Goal: Check status: Check status

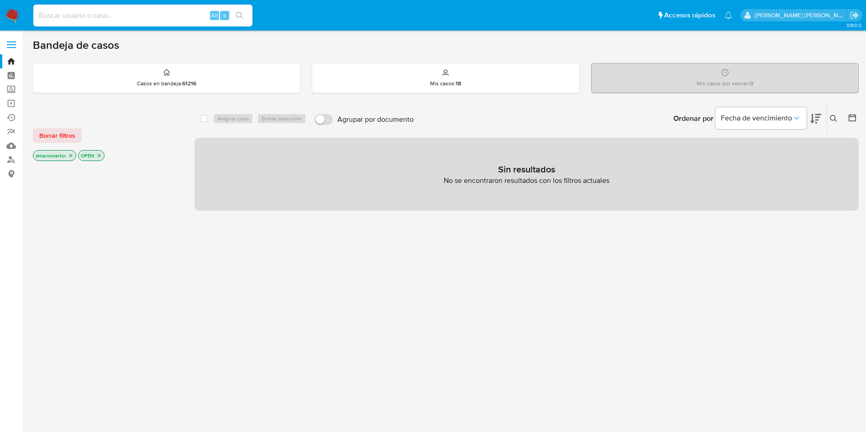
click at [127, 17] on input at bounding box center [142, 16] width 219 height 12
paste input "2274086927"
type input "2274086927"
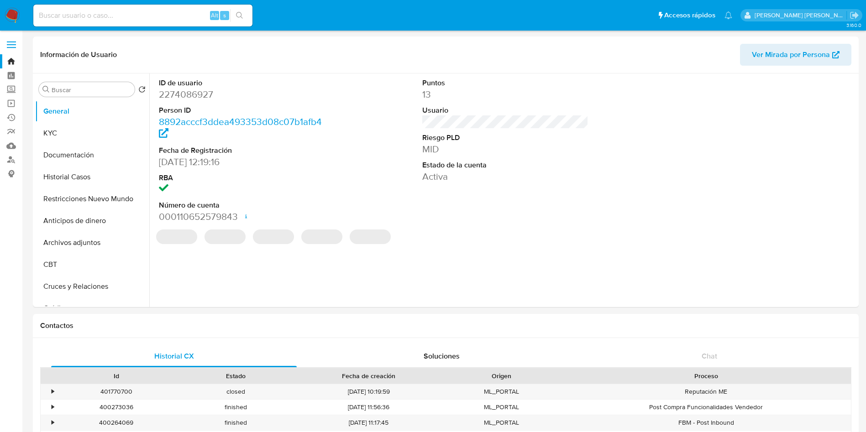
select select "10"
click at [806, 64] on span "Ver Mirada por Persona" at bounding box center [791, 55] width 78 height 22
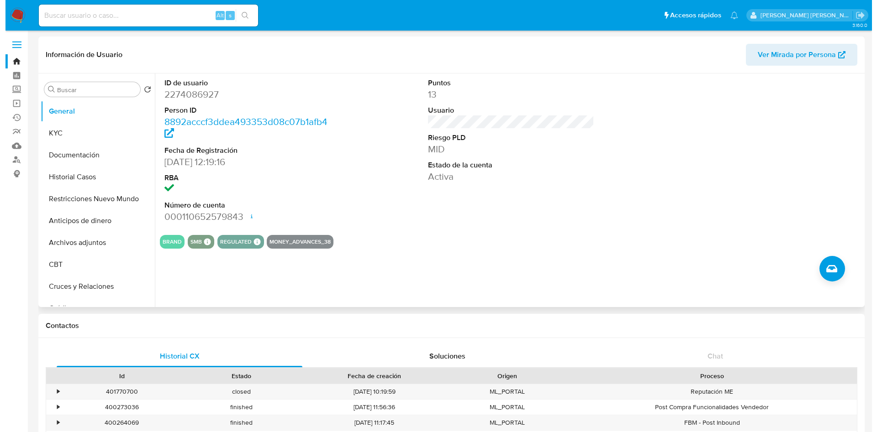
scroll to position [190, 0]
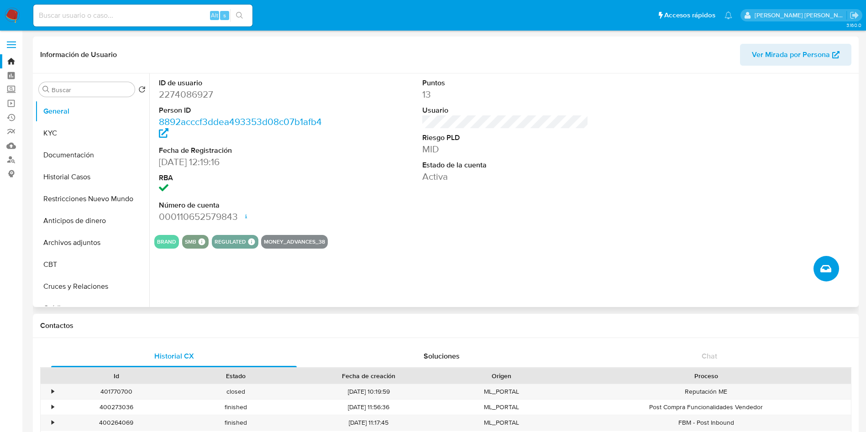
click at [821, 264] on icon "Crear caso manual" at bounding box center [826, 269] width 11 height 11
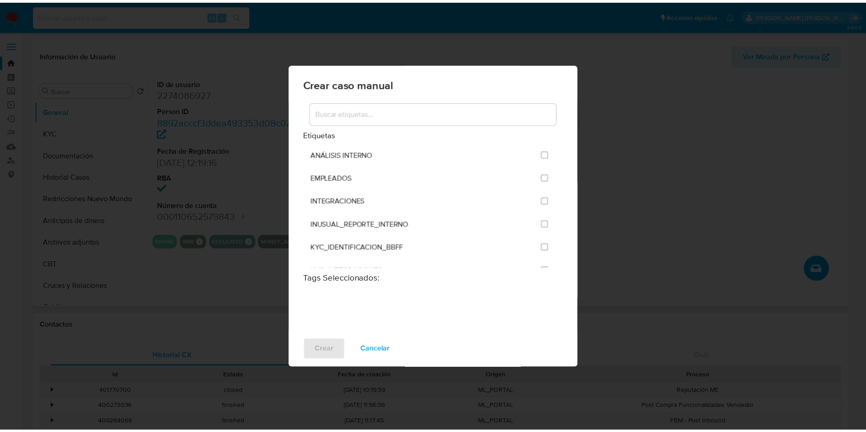
scroll to position [0, 0]
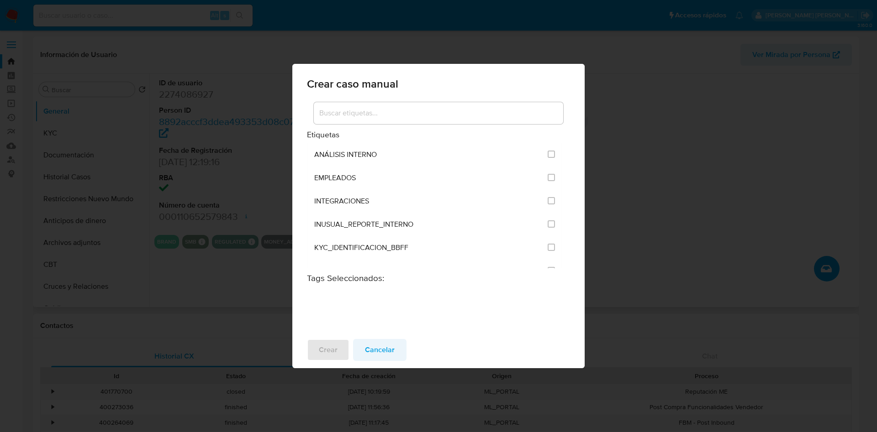
click at [383, 348] on span "Cancelar" at bounding box center [380, 350] width 30 height 20
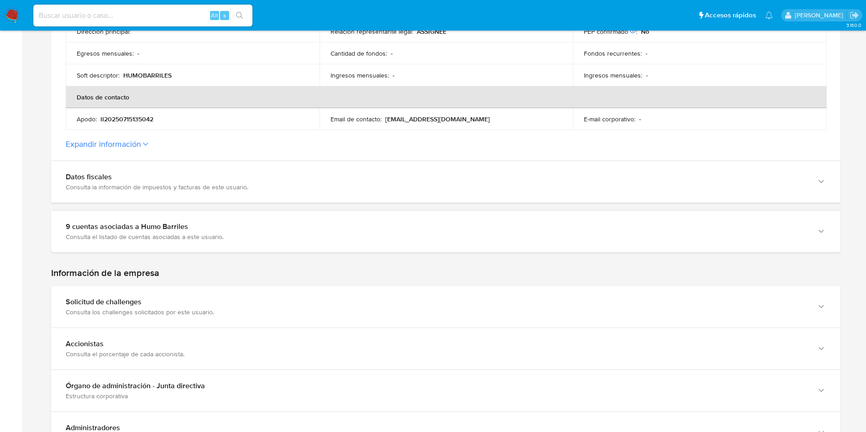
scroll to position [346, 0]
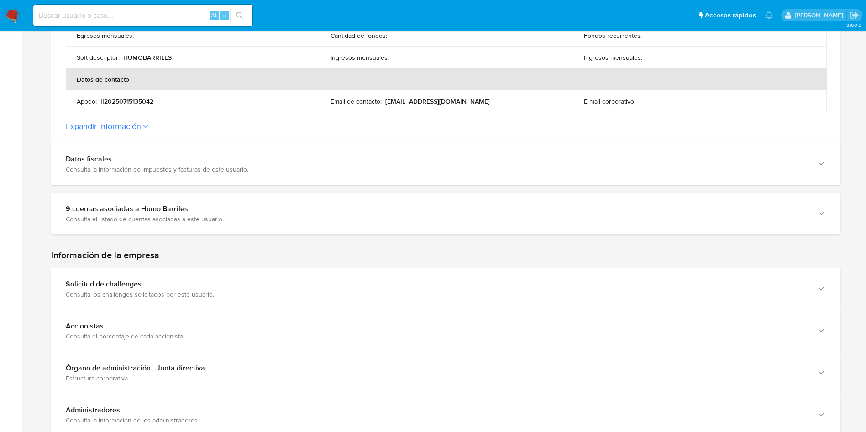
click at [128, 129] on button "Expandir información" at bounding box center [103, 126] width 75 height 10
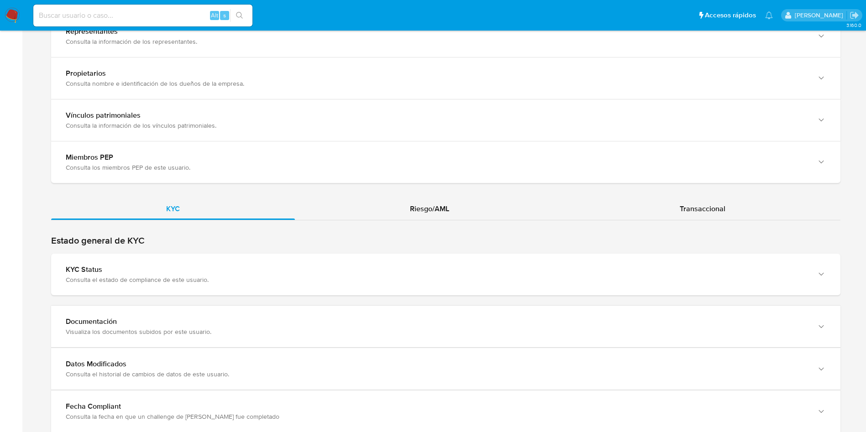
scroll to position [1044, 0]
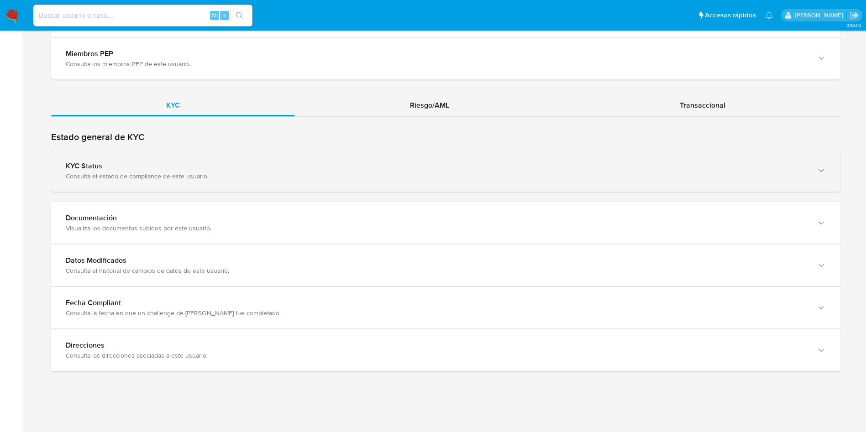
click at [167, 169] on div "KYC Status" at bounding box center [437, 166] width 742 height 9
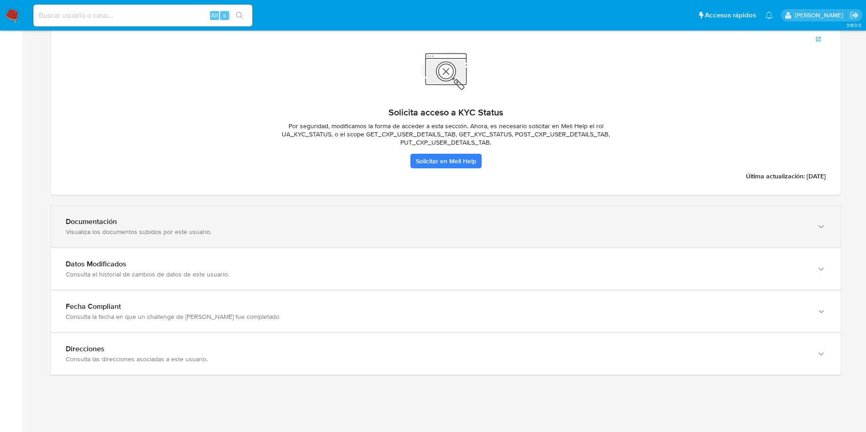
scroll to position [1206, 0]
click at [169, 232] on div "Visualiza los documentos subidos por este usuario." at bounding box center [437, 231] width 742 height 8
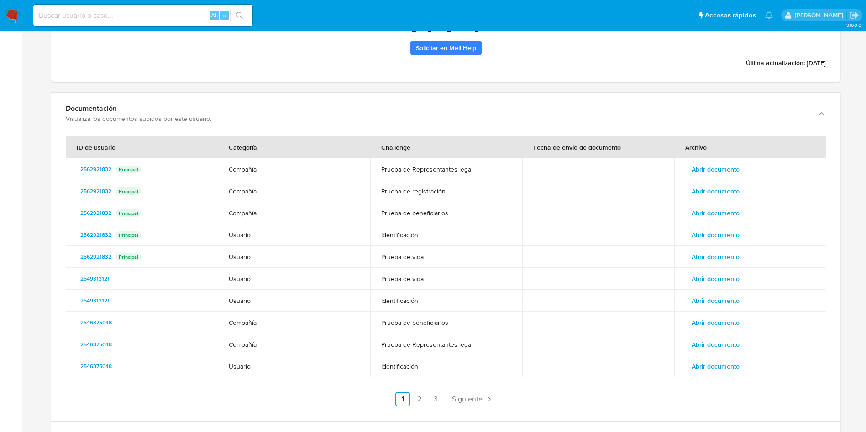
scroll to position [1496, 0]
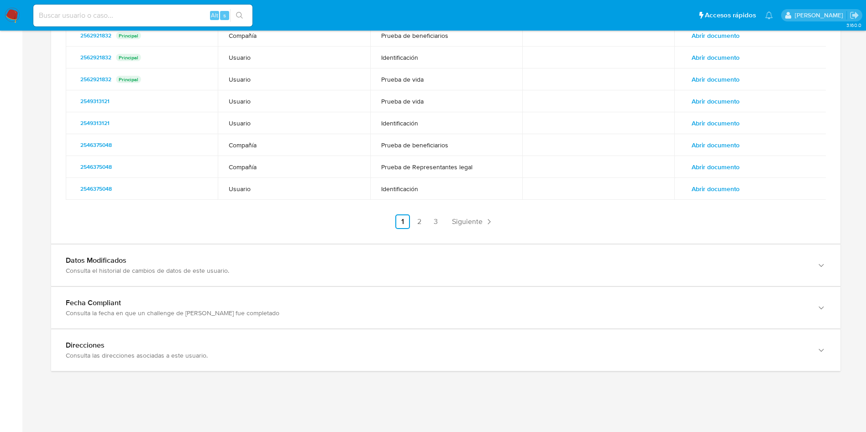
click at [332, 249] on div "Datos Modificados Consulta el historial de cambios de datos de este usuario." at bounding box center [446, 266] width 790 height 42
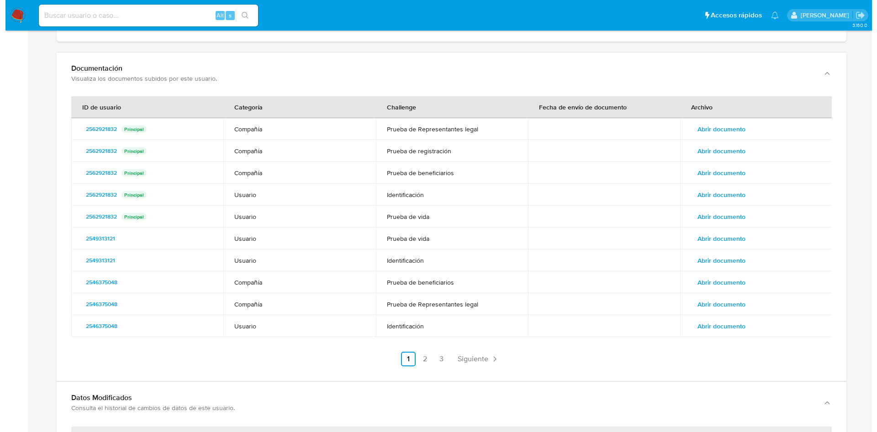
scroll to position [1357, 0]
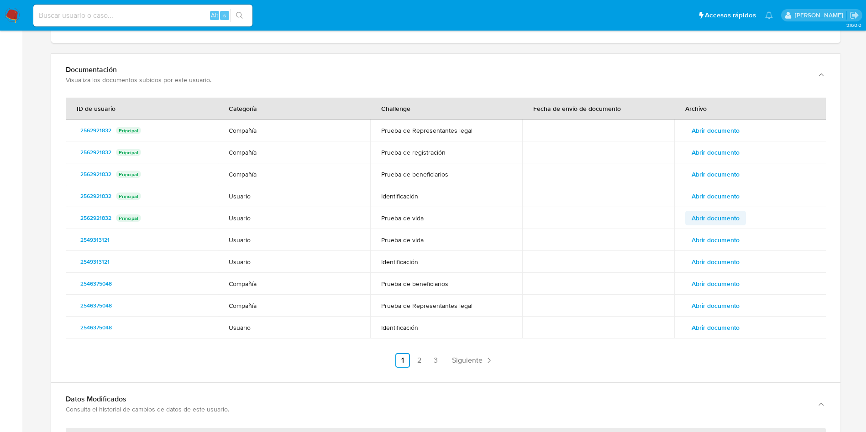
click at [706, 215] on span "Abrir documento" at bounding box center [716, 218] width 48 height 13
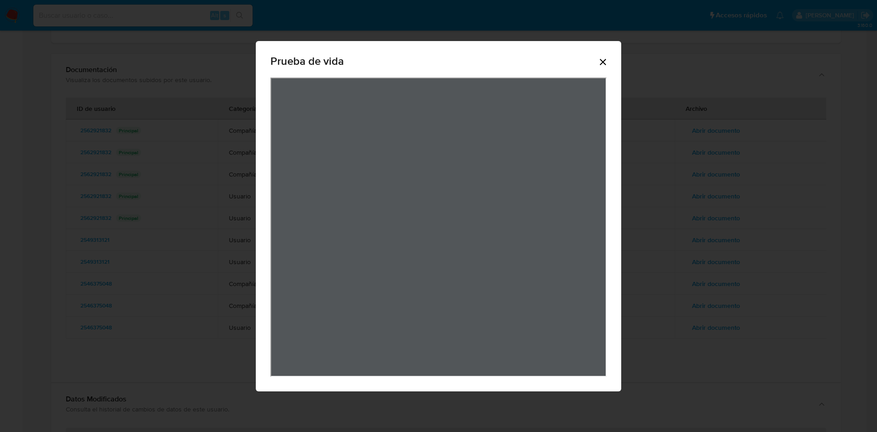
click at [743, 257] on div "Prueba de vida" at bounding box center [438, 216] width 877 height 432
click at [606, 61] on icon "Cerrar" at bounding box center [602, 62] width 11 height 11
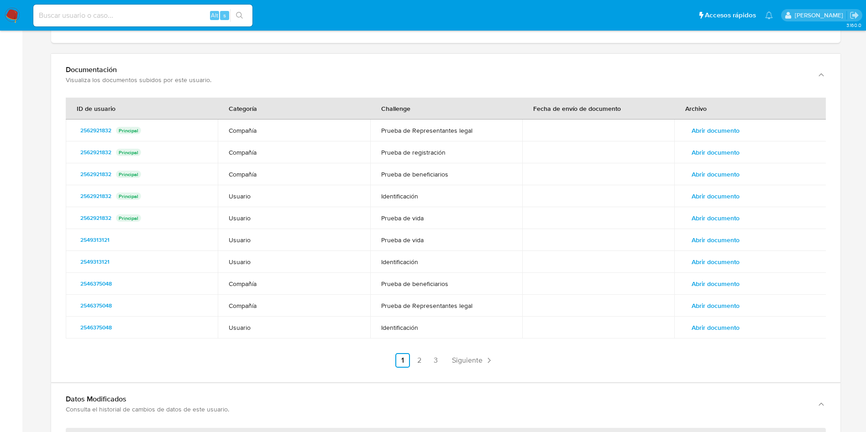
click at [717, 193] on span "Abrir documento" at bounding box center [716, 196] width 48 height 13
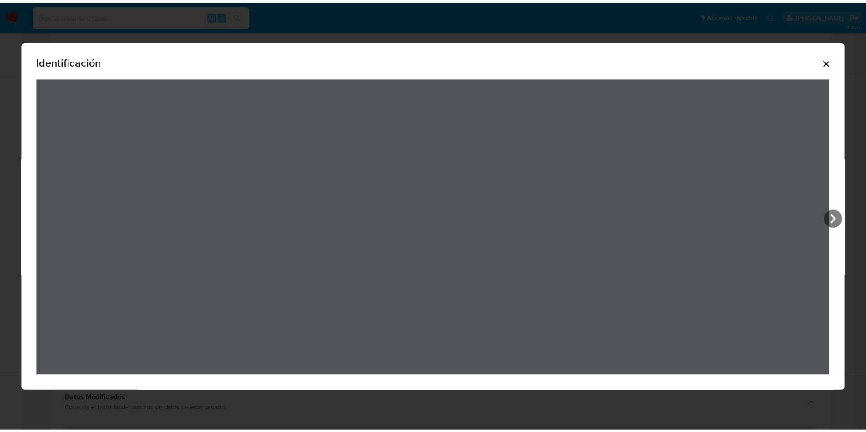
scroll to position [262, 0]
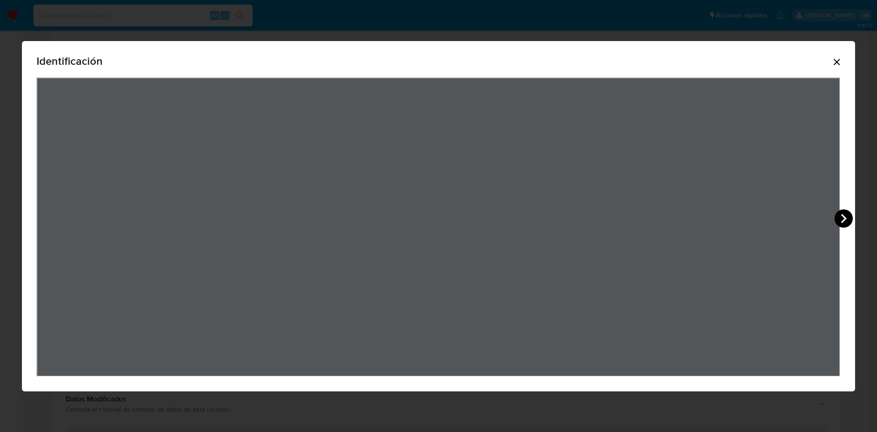
click at [839, 211] on icon "View Document Modal" at bounding box center [843, 219] width 18 height 18
click at [843, 61] on div "Identificación" at bounding box center [438, 216] width 833 height 351
click at [838, 59] on icon "Cerrar" at bounding box center [836, 62] width 11 height 11
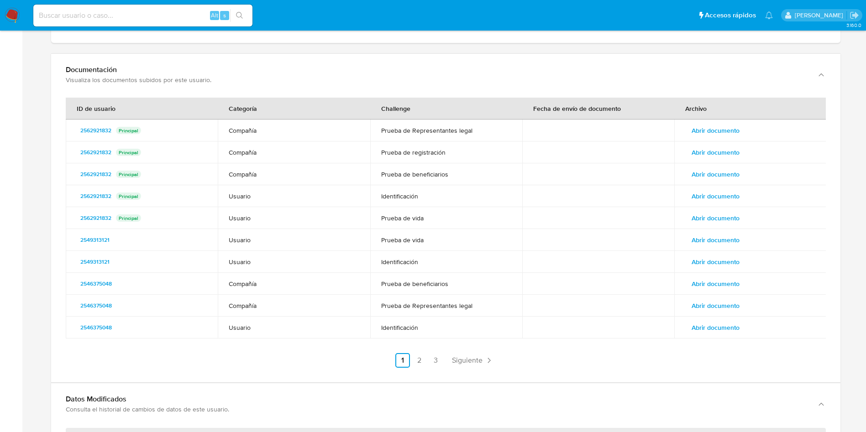
click at [708, 176] on span "Abrir documento" at bounding box center [716, 174] width 48 height 13
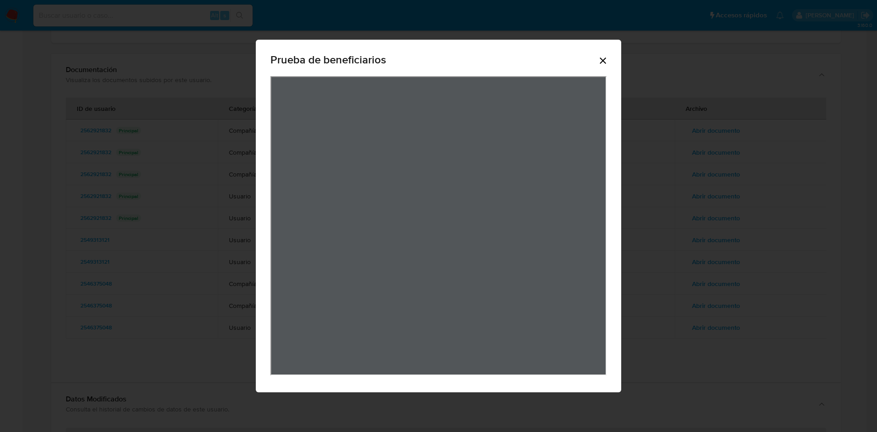
click at [602, 55] on icon "Cerrar" at bounding box center [602, 60] width 11 height 11
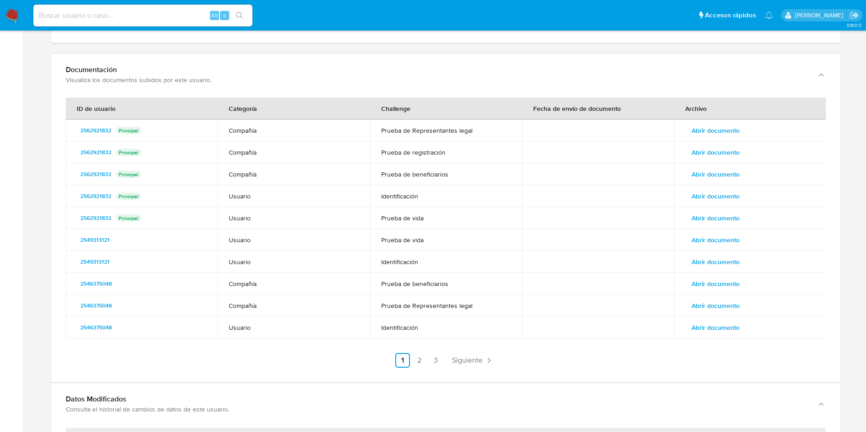
click at [712, 128] on span "Abrir documento" at bounding box center [716, 130] width 48 height 13
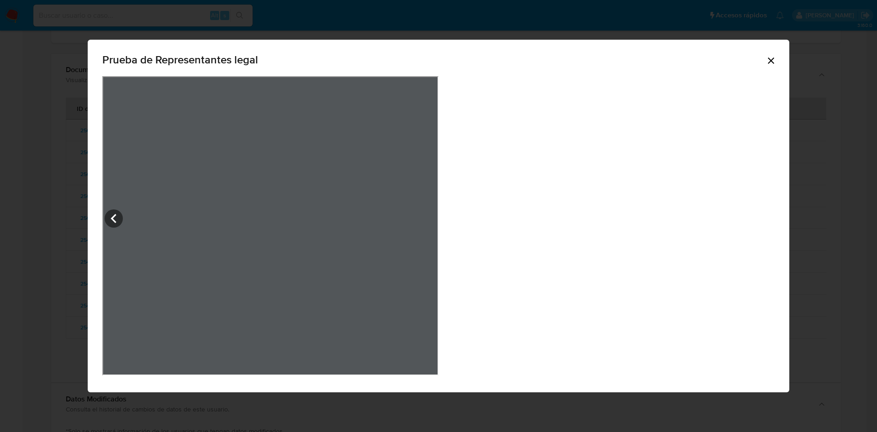
click at [596, 63] on div "Prueba de Representantes legal" at bounding box center [438, 61] width 672 height 29
click at [765, 61] on icon "Cerrar" at bounding box center [770, 60] width 11 height 11
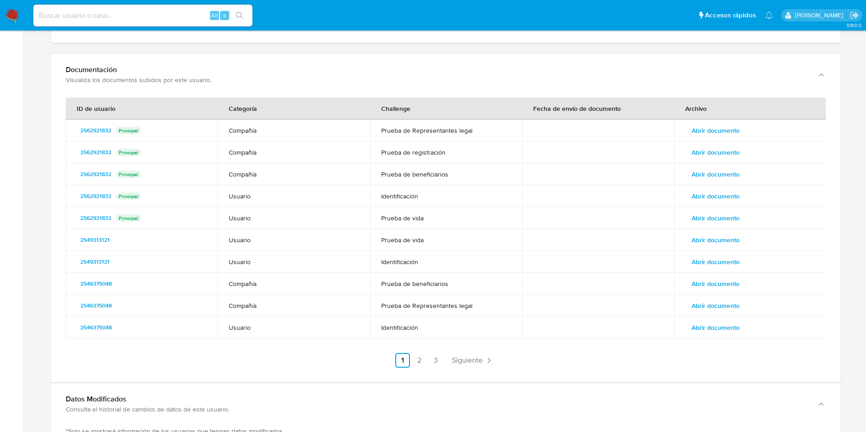
click at [706, 151] on span "Abrir documento" at bounding box center [716, 152] width 48 height 13
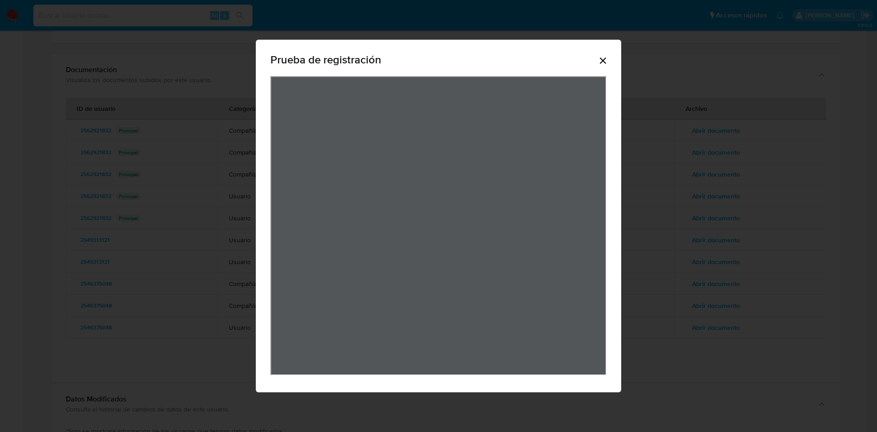
click at [601, 62] on icon "Cerrar" at bounding box center [603, 61] width 6 height 6
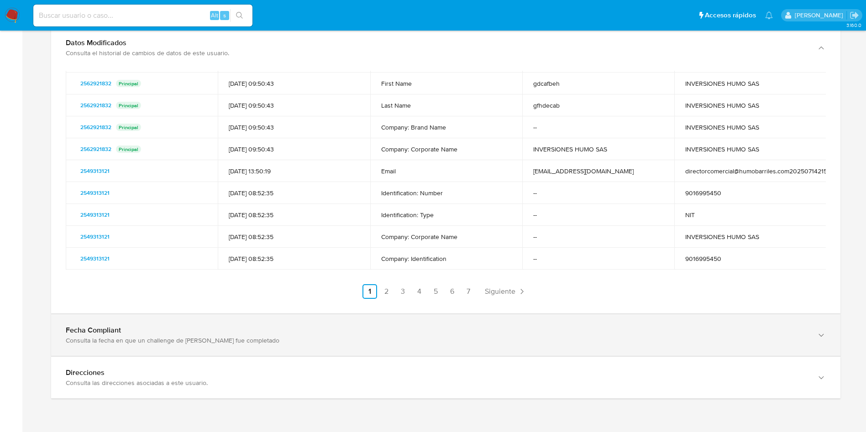
scroll to position [1741, 0]
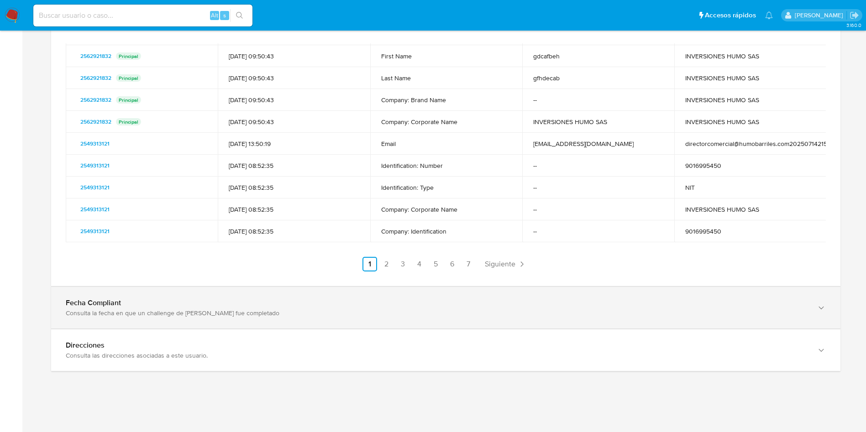
click at [482, 300] on div "Fecha Compliant" at bounding box center [437, 303] width 742 height 9
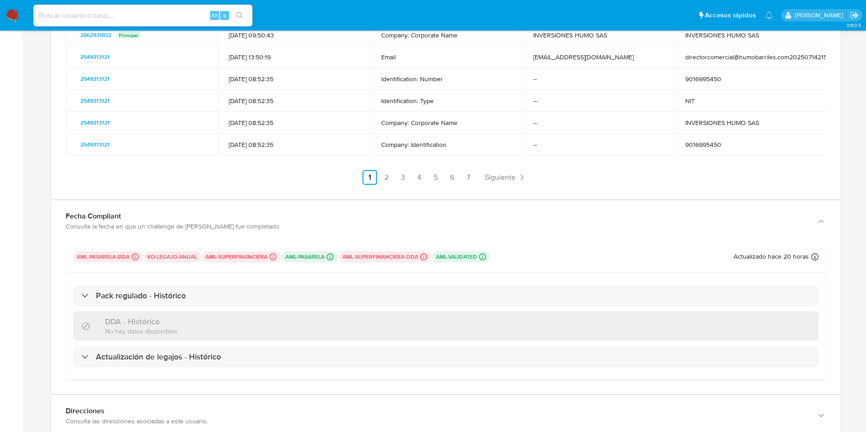
scroll to position [1828, 0]
click at [125, 255] on p "aml-pasarela-dda Challenges Pendientes MCO_PASARELA L2" at bounding box center [108, 256] width 70 height 11
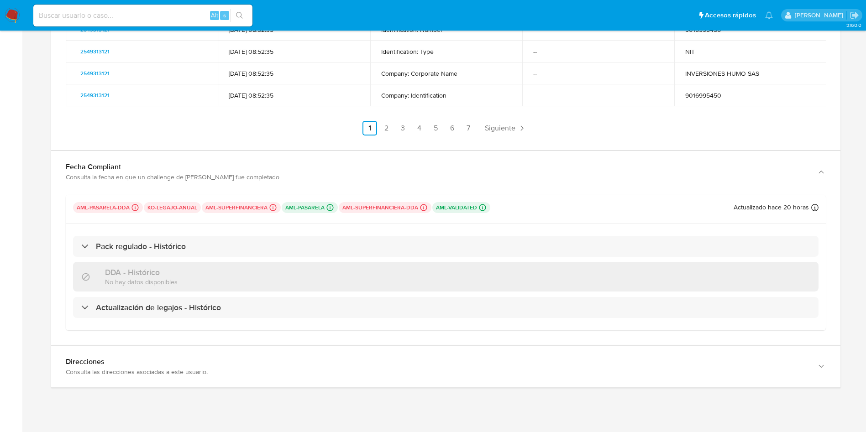
scroll to position [1880, 0]
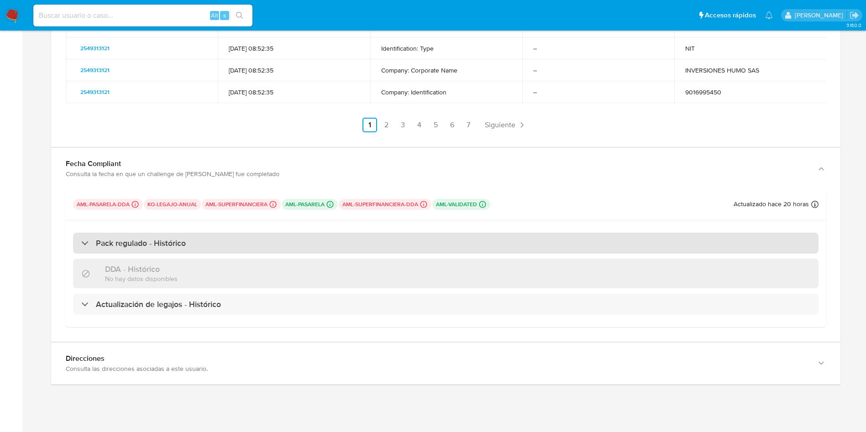
click at [86, 245] on div "Pack regulado - Histórico" at bounding box center [133, 243] width 105 height 10
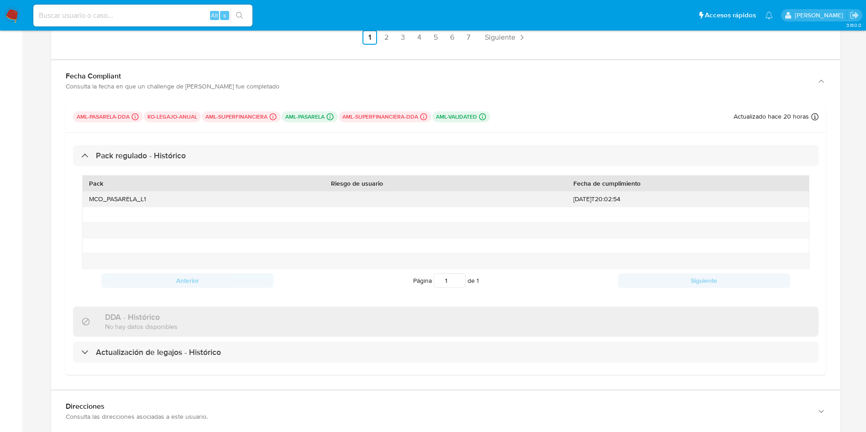
scroll to position [2029, 0]
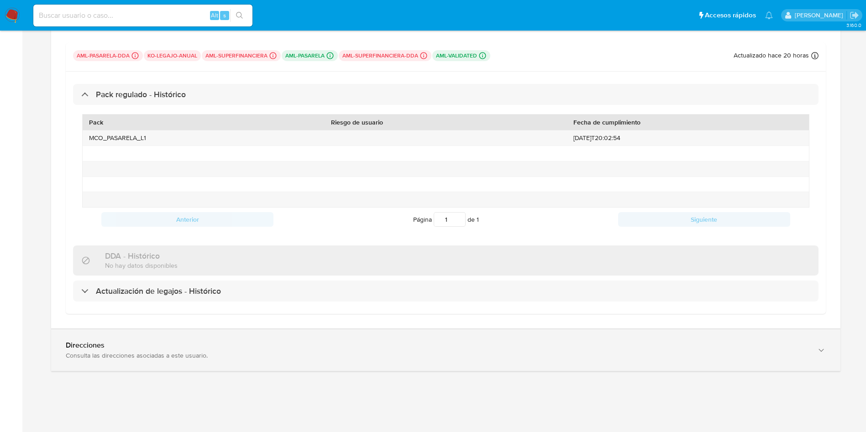
click at [176, 352] on div "Consulta las direcciones asociadas a este usuario." at bounding box center [437, 356] width 742 height 8
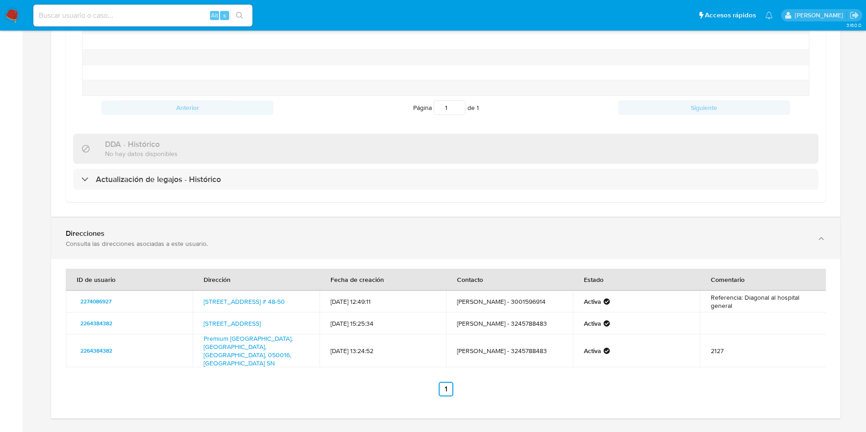
scroll to position [2180, 0]
